Goal: Information Seeking & Learning: Learn about a topic

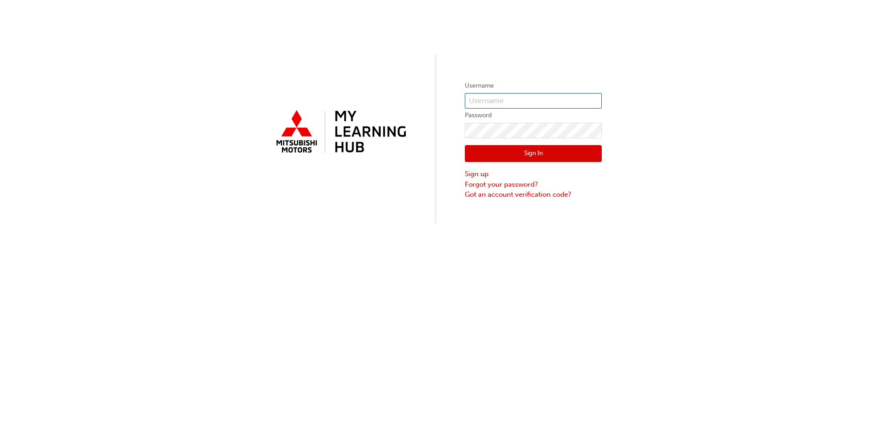
click at [490, 98] on input "text" at bounding box center [533, 101] width 137 height 16
click at [666, 83] on div "Username Password Sign In Sign up Forgot your password? Got an account verifica…" at bounding box center [436, 112] width 873 height 224
click at [473, 98] on input "text" at bounding box center [533, 101] width 137 height 16
click at [474, 95] on input "text" at bounding box center [533, 101] width 137 height 16
type input "[EMAIL_ADDRESS][DOMAIN_NAME]"
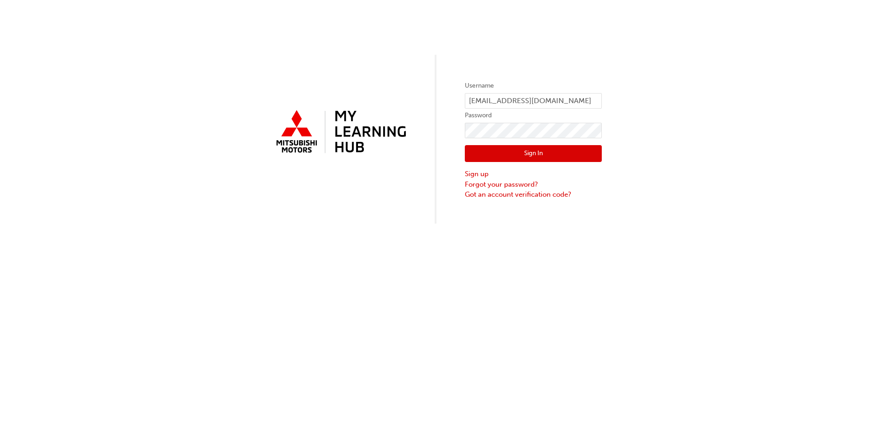
click at [528, 159] on button "Sign In" at bounding box center [533, 153] width 137 height 17
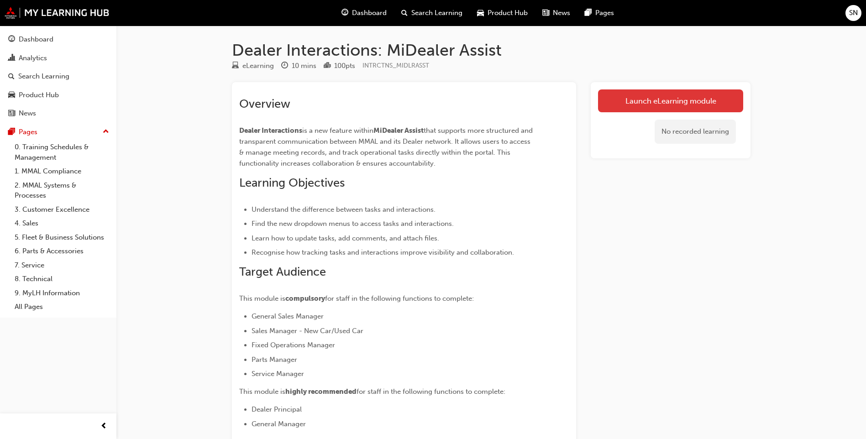
click at [665, 105] on link "Launch eLearning module" at bounding box center [670, 100] width 145 height 23
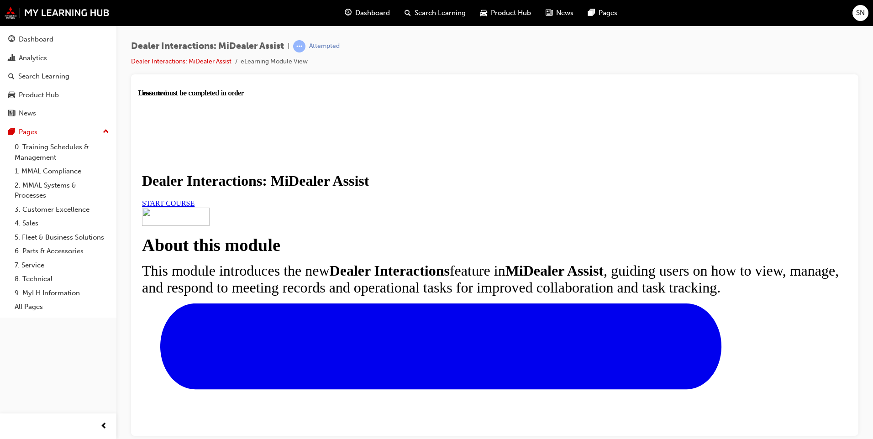
scroll to position [137, 0]
click at [194, 199] on span "START COURSE" at bounding box center [168, 203] width 52 height 8
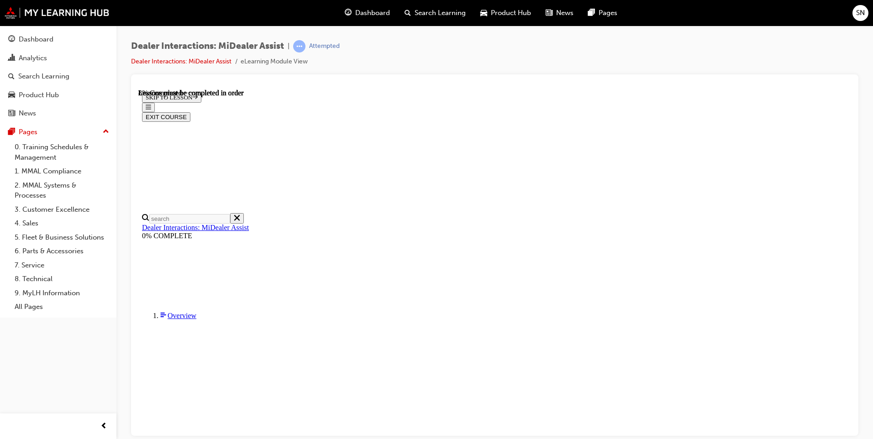
scroll to position [207, 0]
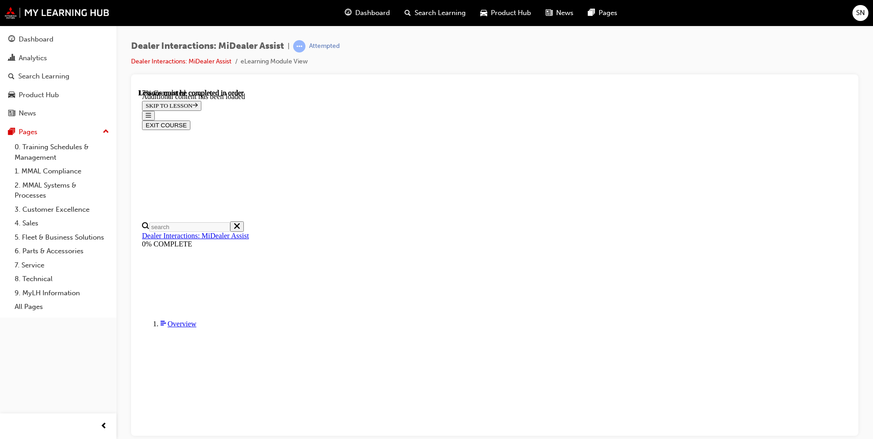
scroll to position [457, 0]
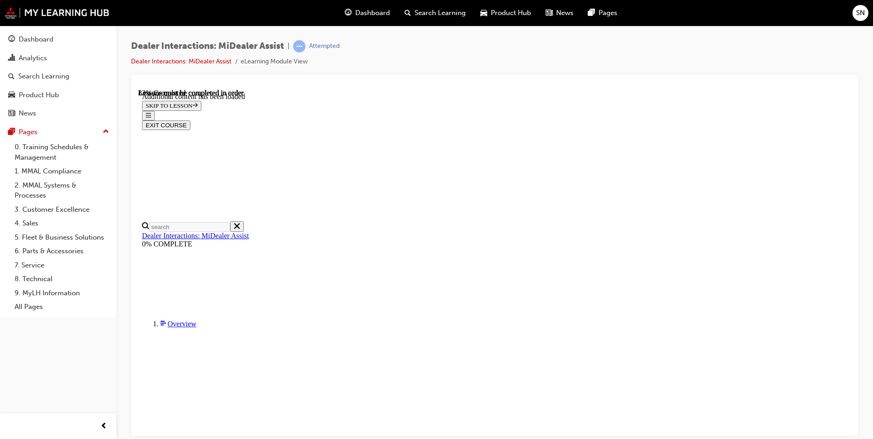
scroll to position [2323, 0]
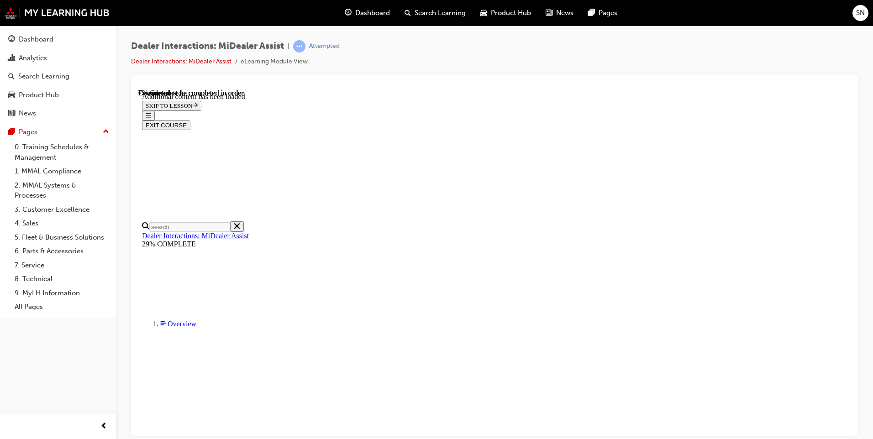
scroll to position [267, 0]
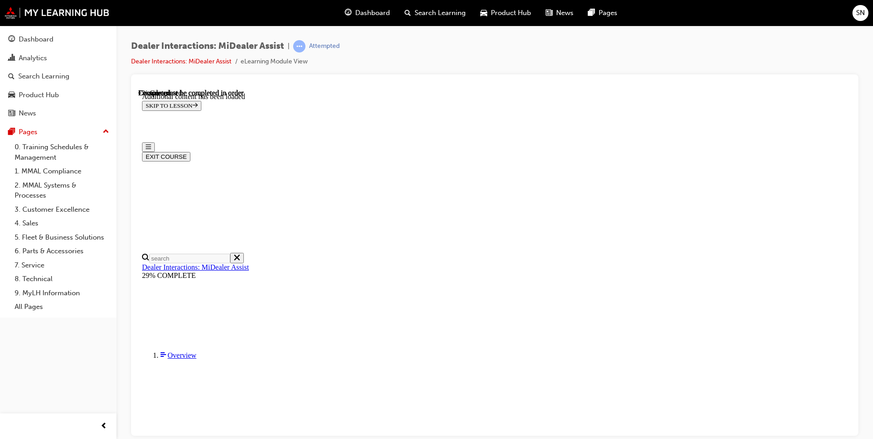
scroll to position [0, 0]
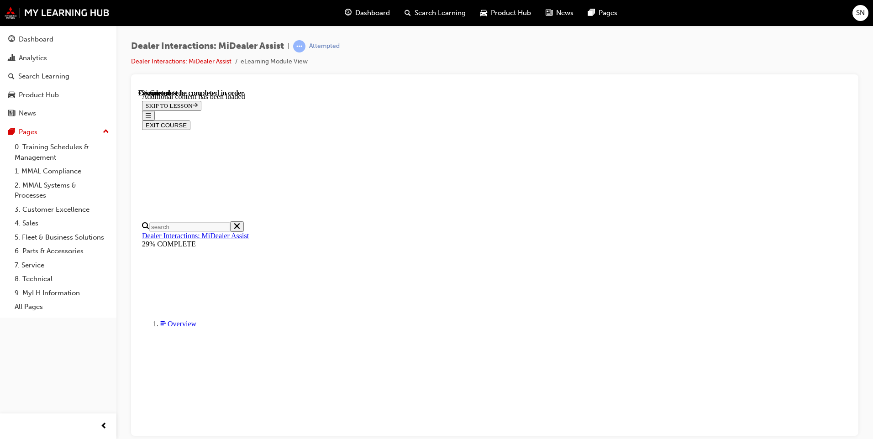
scroll to position [260, 0]
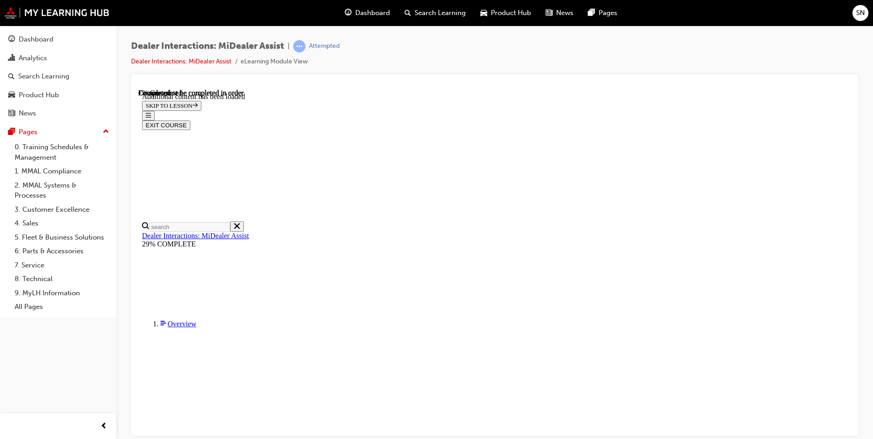
scroll to position [1693, 0]
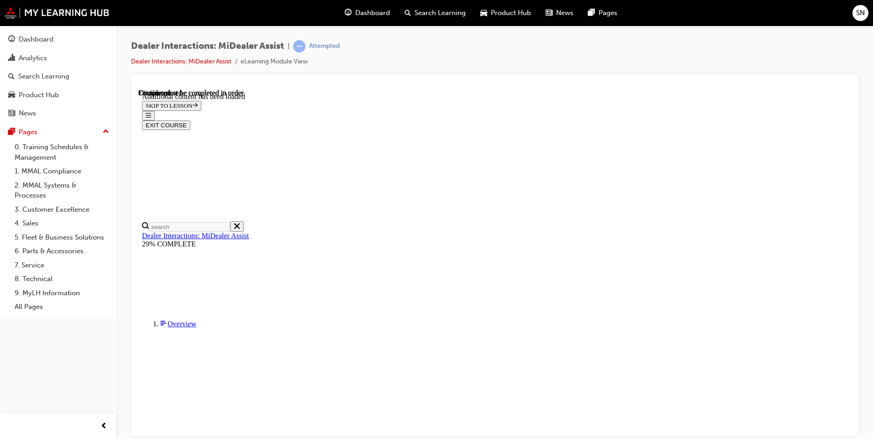
scroll to position [123, 0]
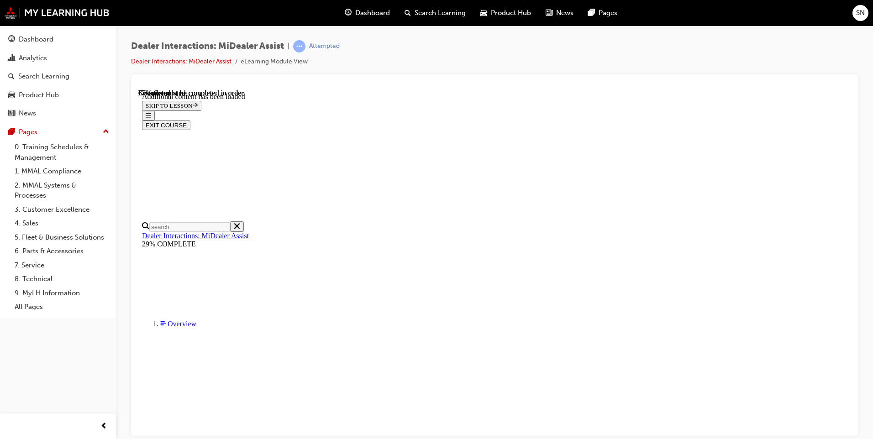
scroll to position [1573, 0]
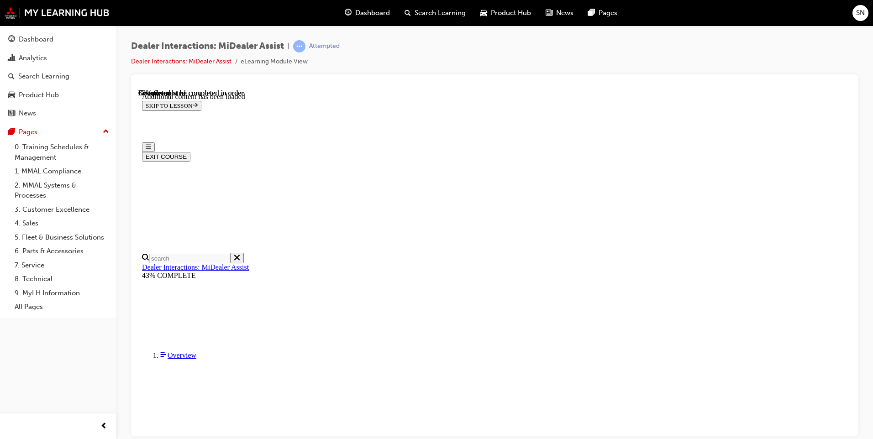
scroll to position [0, 0]
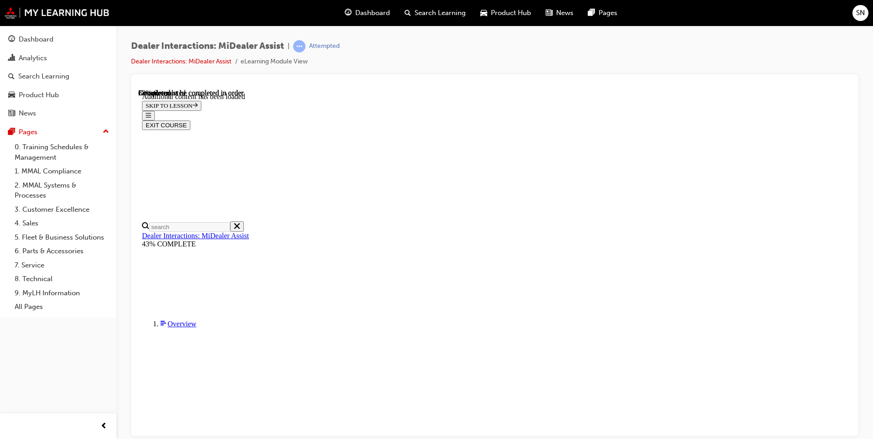
scroll to position [365, 0]
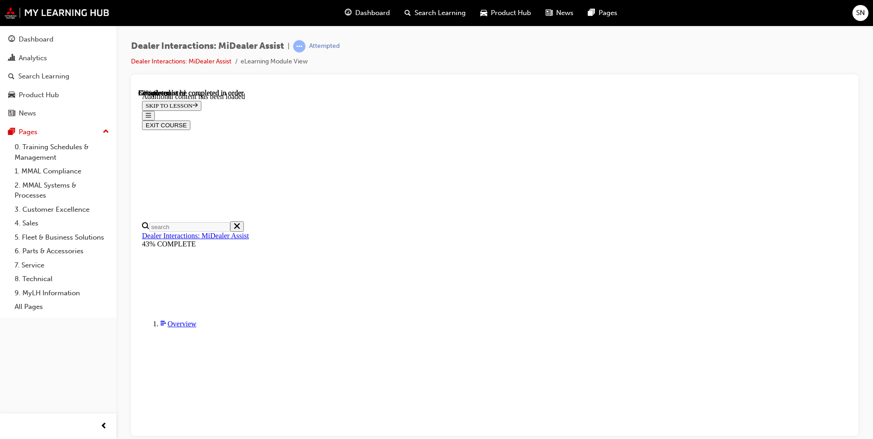
scroll to position [1374, 0]
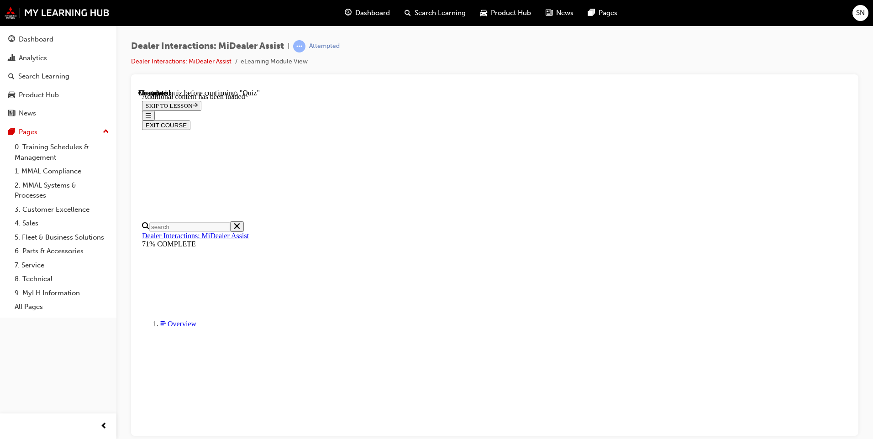
radio input "true"
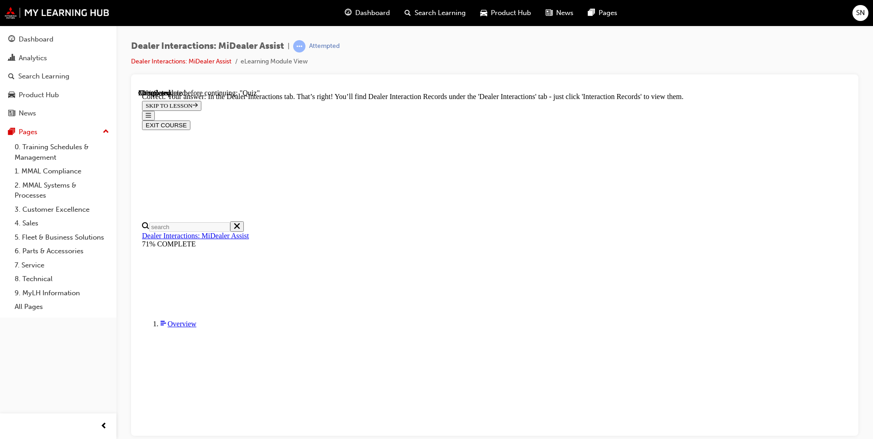
scroll to position [212, 0]
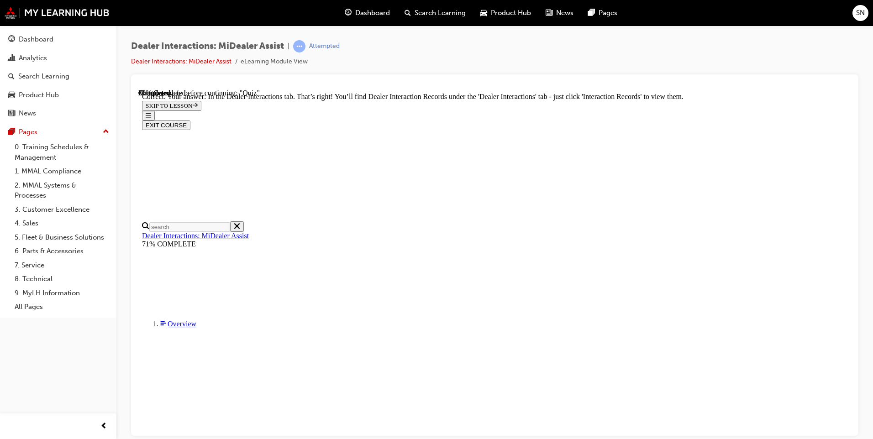
radio input "true"
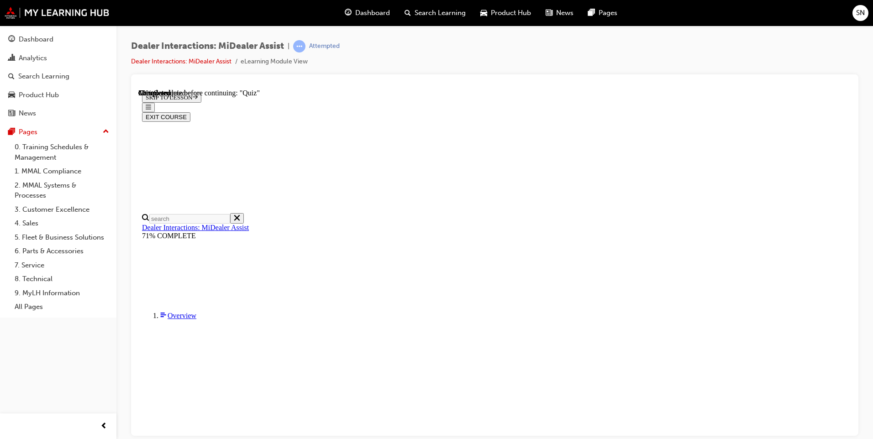
radio input "true"
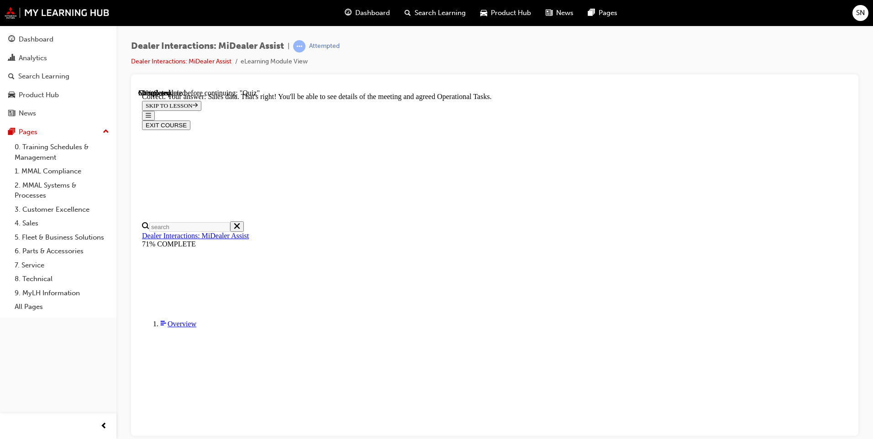
scroll to position [212, 0]
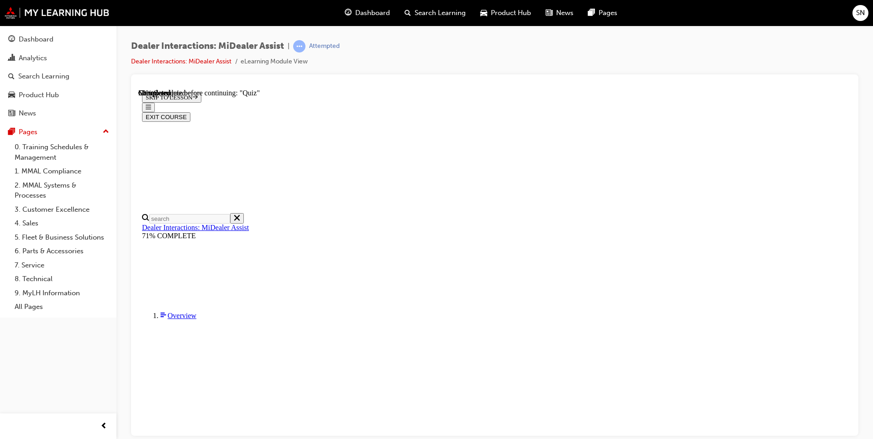
radio input "true"
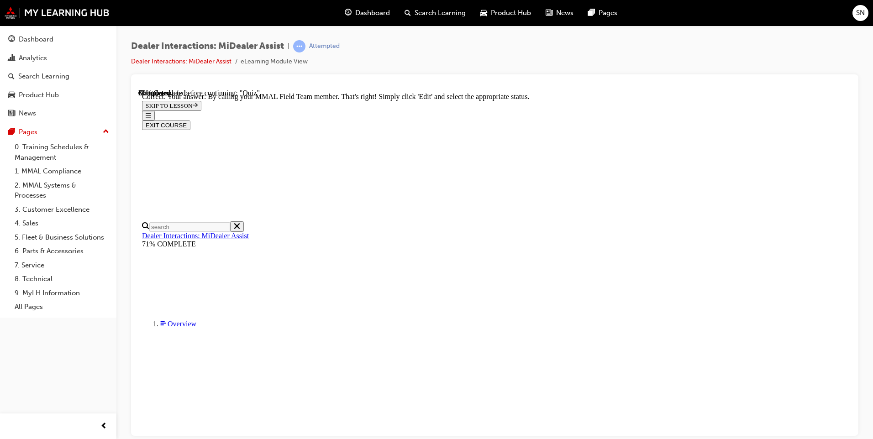
scroll to position [215, 0]
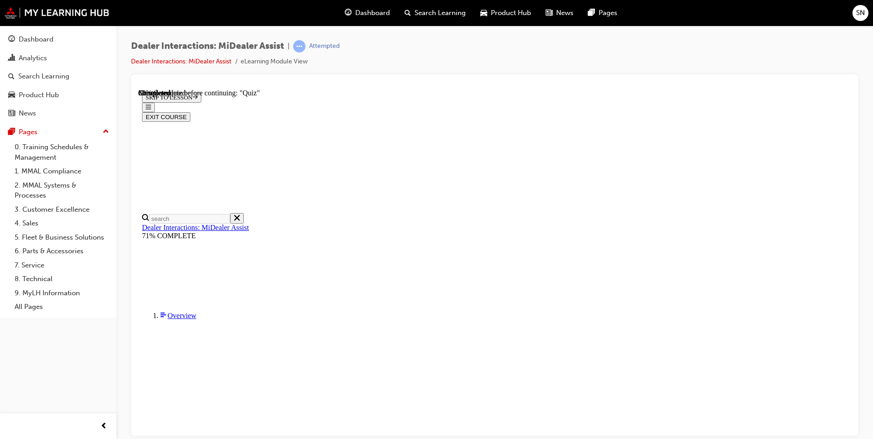
scroll to position [108, 0]
radio input "true"
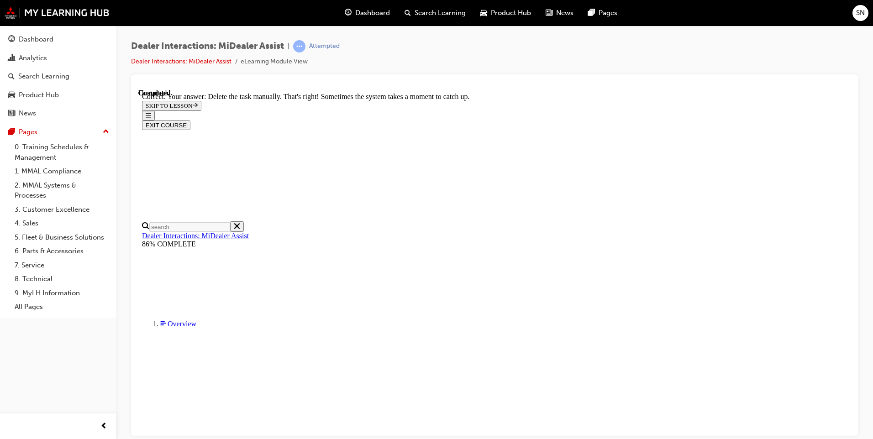
scroll to position [219, 0]
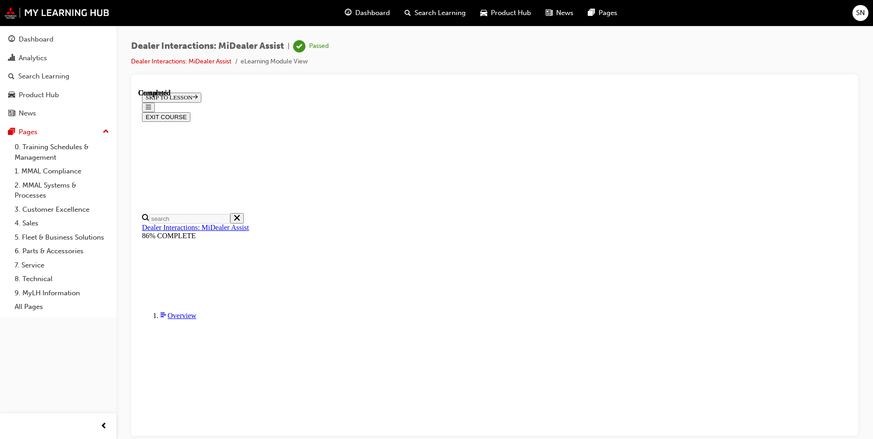
scroll to position [150, 0]
click at [190, 112] on button "EXIT COURSE" at bounding box center [166, 117] width 48 height 10
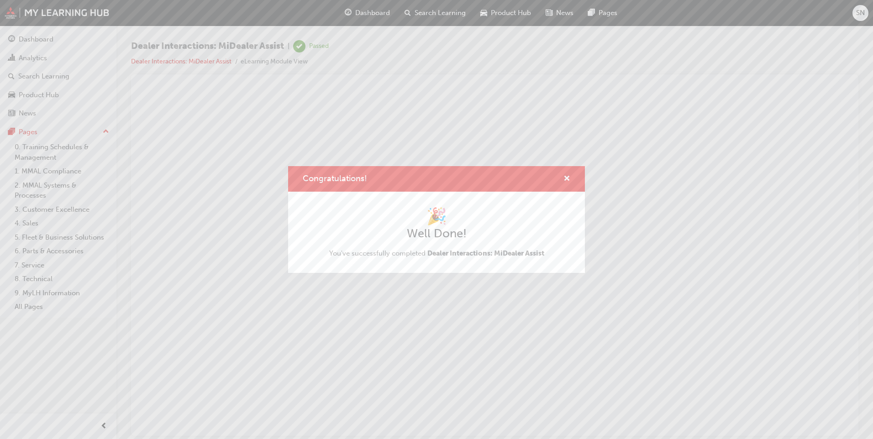
scroll to position [0, 0]
click at [568, 178] on span "cross-icon" at bounding box center [566, 179] width 7 height 8
